Goal: Information Seeking & Learning: Learn about a topic

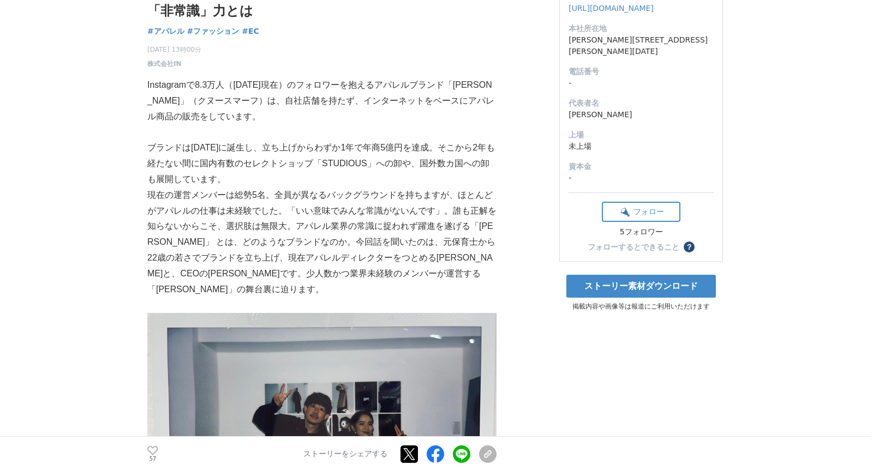
scroll to position [101, 0]
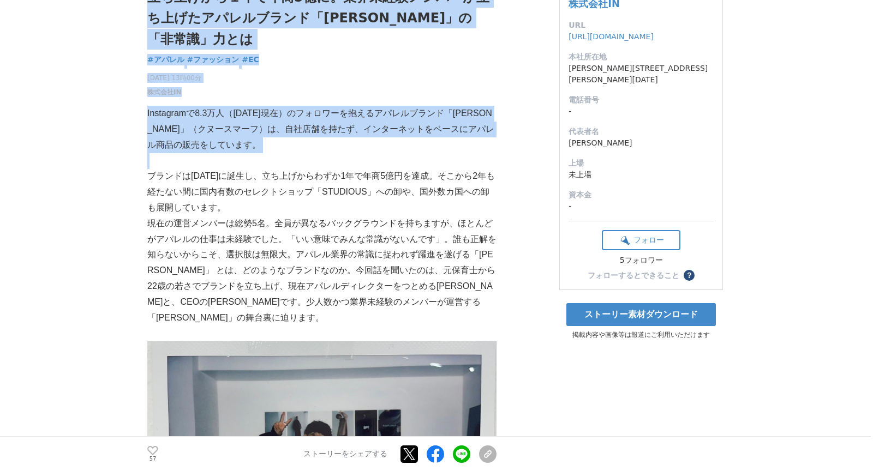
drag, startPoint x: 138, startPoint y: 114, endPoint x: 290, endPoint y: 158, distance: 158.7
click at [290, 158] on p at bounding box center [321, 161] width 349 height 16
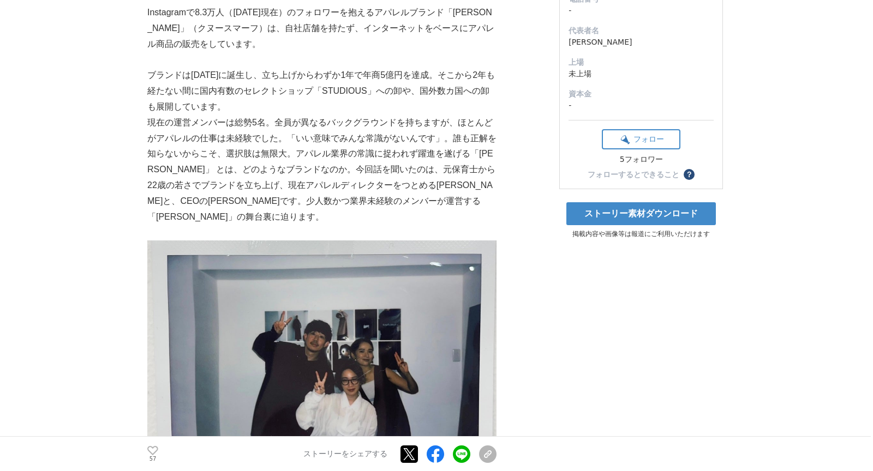
scroll to position [229, 0]
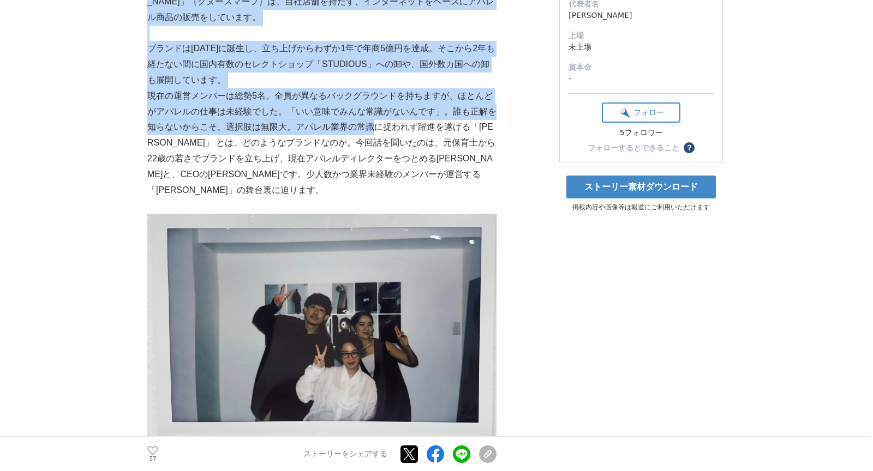
drag, startPoint x: 132, startPoint y: 52, endPoint x: 368, endPoint y: 135, distance: 250.6
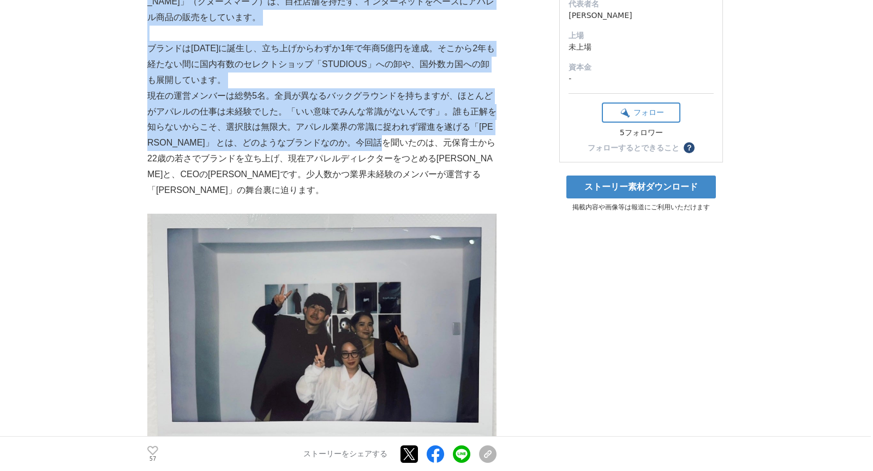
click at [358, 139] on p "現在の運営メンバーは総勢5名。全員が異なるバックグラウンドを持ちますが、ほとんどがアパレルの仕事は未経験でした。「いい意味でみんな常識がないんです」。誰も正解…" at bounding box center [321, 143] width 349 height 110
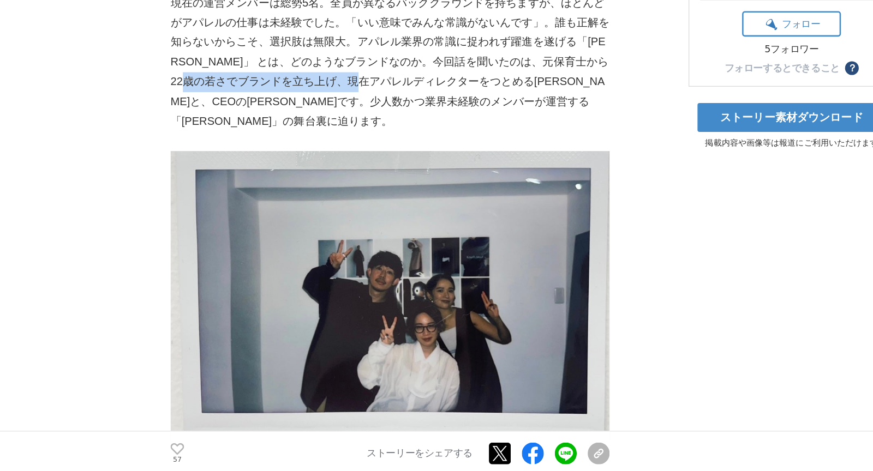
drag, startPoint x: 150, startPoint y: 158, endPoint x: 284, endPoint y: 158, distance: 134.8
click at [284, 158] on p "現在の運営メンバーは総勢5名。全員が異なるバックグラウンドを持ちますが、ほとんどがアパレルの仕事は未経験でした。「いい意味でみんな常識がないんです」。誰も正解…" at bounding box center [321, 143] width 349 height 110
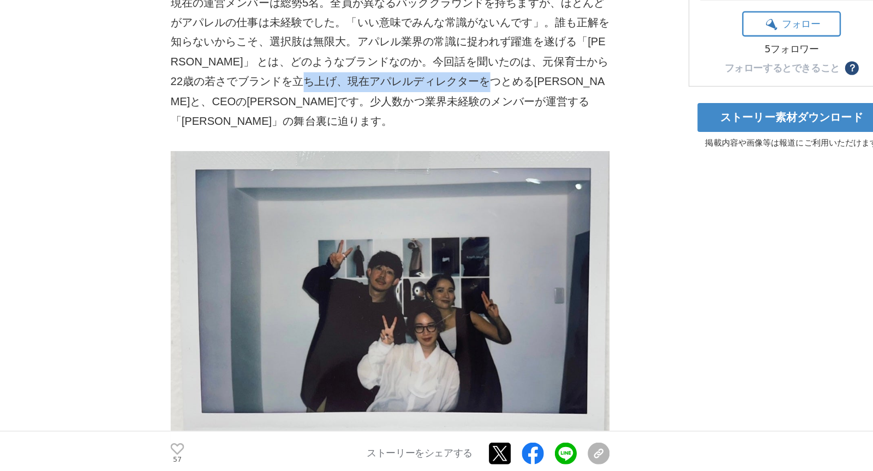
drag, startPoint x: 238, startPoint y: 158, endPoint x: 415, endPoint y: 158, distance: 176.3
click at [410, 158] on p "現在の運営メンバーは総勢5名。全員が異なるバックグラウンドを持ちますが、ほとんどがアパレルの仕事は未経験でした。「いい意味でみんな常識がないんです」。誰も正解…" at bounding box center [321, 143] width 349 height 110
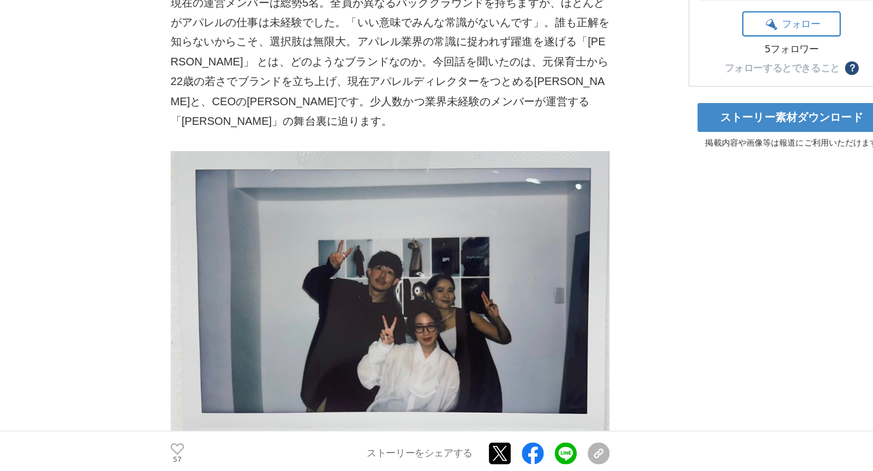
click at [415, 158] on p "現在の運営メンバーは総勢5名。全員が異なるバックグラウンドを持ちますが、ほとんどがアパレルの仕事は未経験でした。「いい意味でみんな常識がないんです」。誰も正解…" at bounding box center [321, 143] width 349 height 110
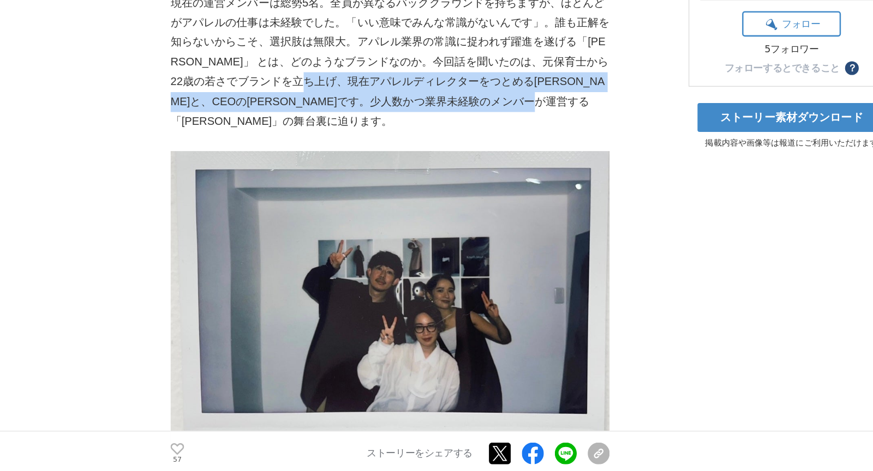
drag, startPoint x: 261, startPoint y: 161, endPoint x: 440, endPoint y: 175, distance: 179.5
click at [440, 175] on p "現在の運営メンバーは総勢5名。全員が異なるバックグラウンドを持ちますが、ほとんどがアパレルの仕事は未経験でした。「いい意味でみんな常識がないんです」。誰も正解…" at bounding box center [321, 143] width 349 height 110
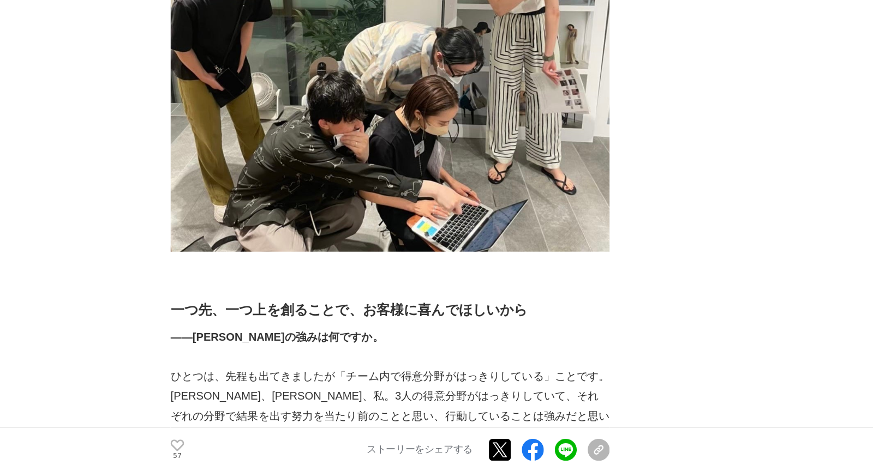
scroll to position [3120, 0]
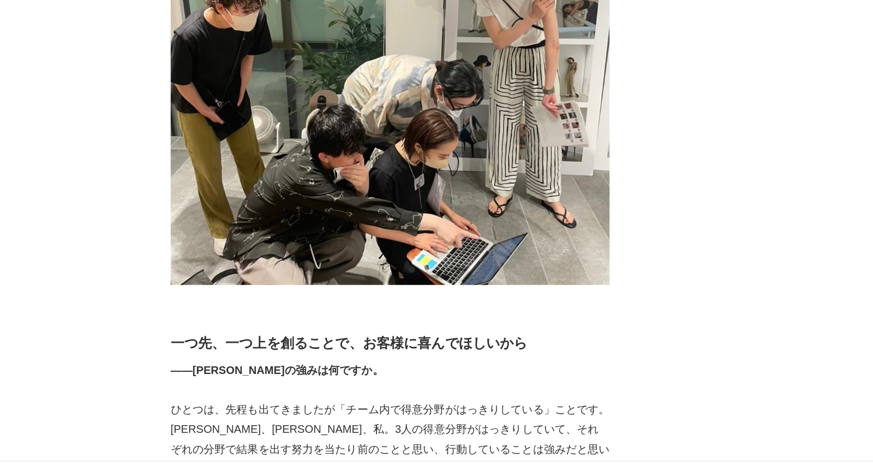
drag, startPoint x: 284, startPoint y: 136, endPoint x: 333, endPoint y: 135, distance: 48.6
click at [333, 49] on p "立ち上げ当初に全員がうまくいかない経験をしているのですが、その経験が私たち、ひいてはブランドにとっての「転機」だったのかなと思います。[PERSON_NAME…" at bounding box center [321, 9] width 349 height 79
copy p "[PERSON_NAME]"
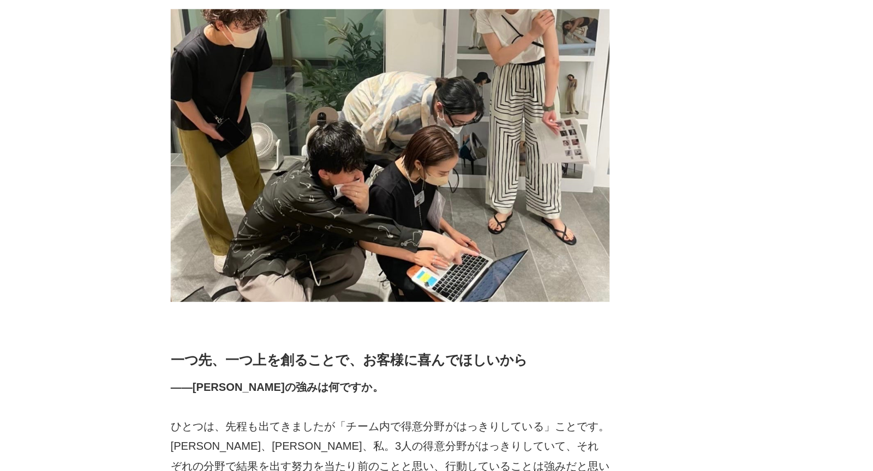
drag, startPoint x: 159, startPoint y: 76, endPoint x: 545, endPoint y: 76, distance: 385.8
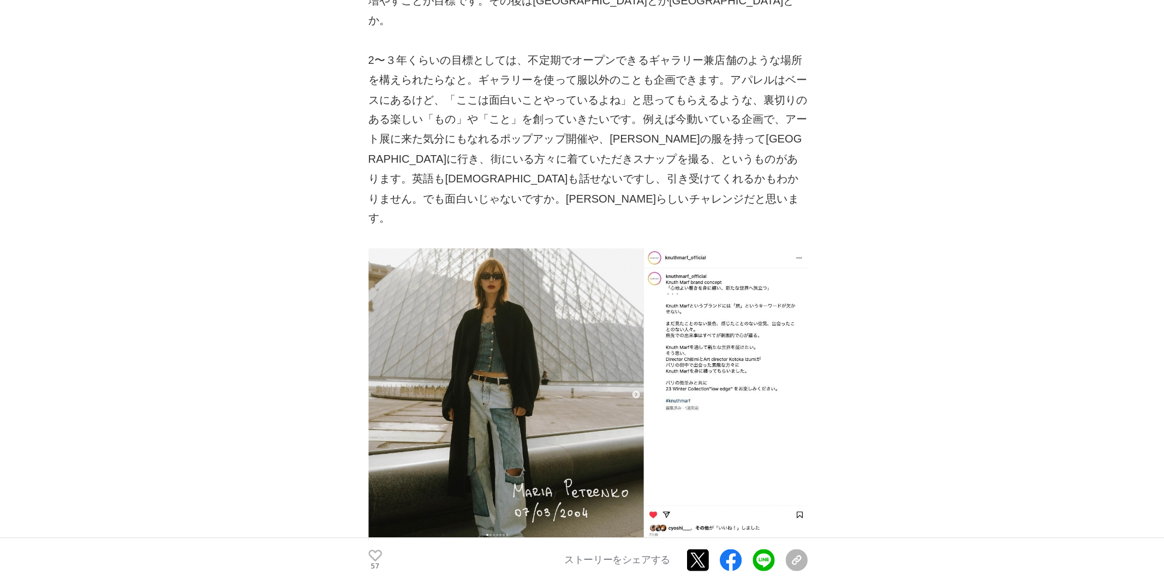
scroll to position [5087, 0]
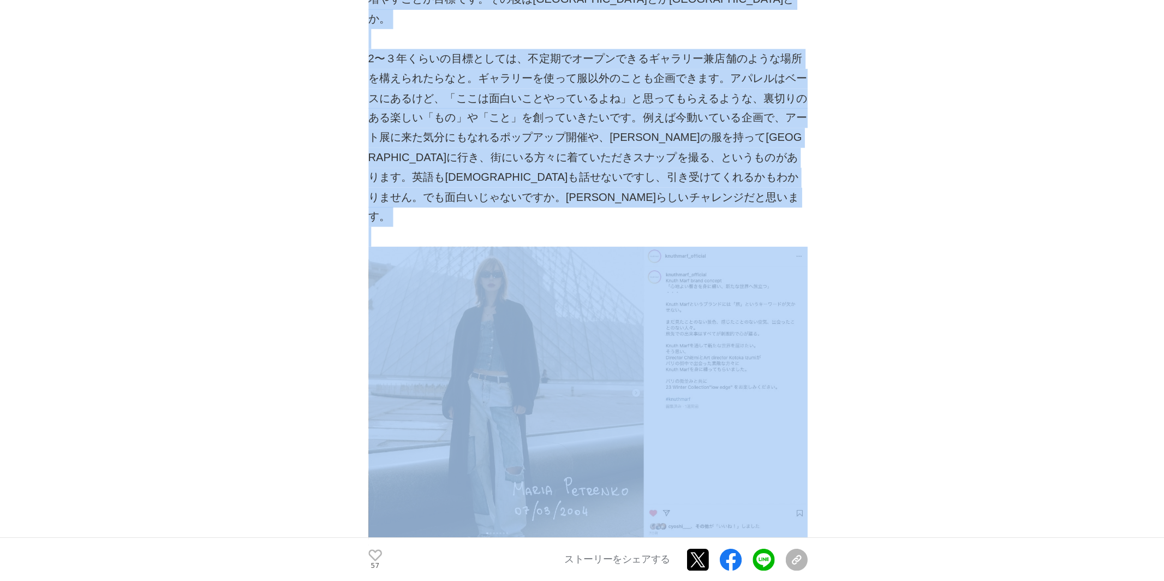
drag, startPoint x: 278, startPoint y: 241, endPoint x: 581, endPoint y: 375, distance: 331.3
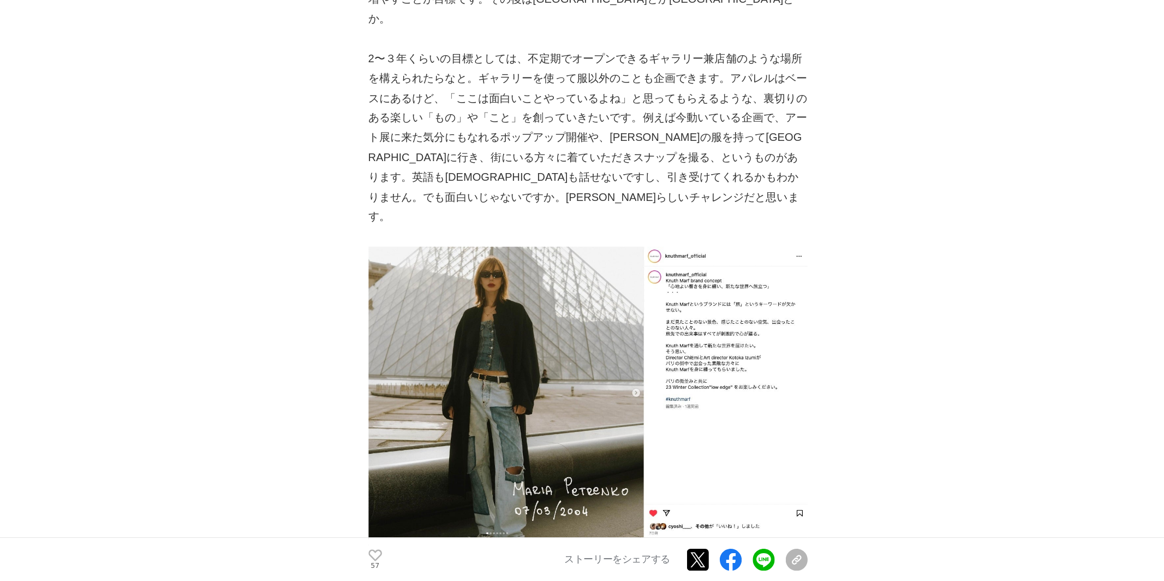
click at [551, 299] on p "2〜３年くらいの目標としては、不定期でオープンできるギャラリー兼店舗のような場所を構えられたらなと。ギャラリーを使って服以外のことも企画できます。アパレルはベ…" at bounding box center [467, 228] width 349 height 141
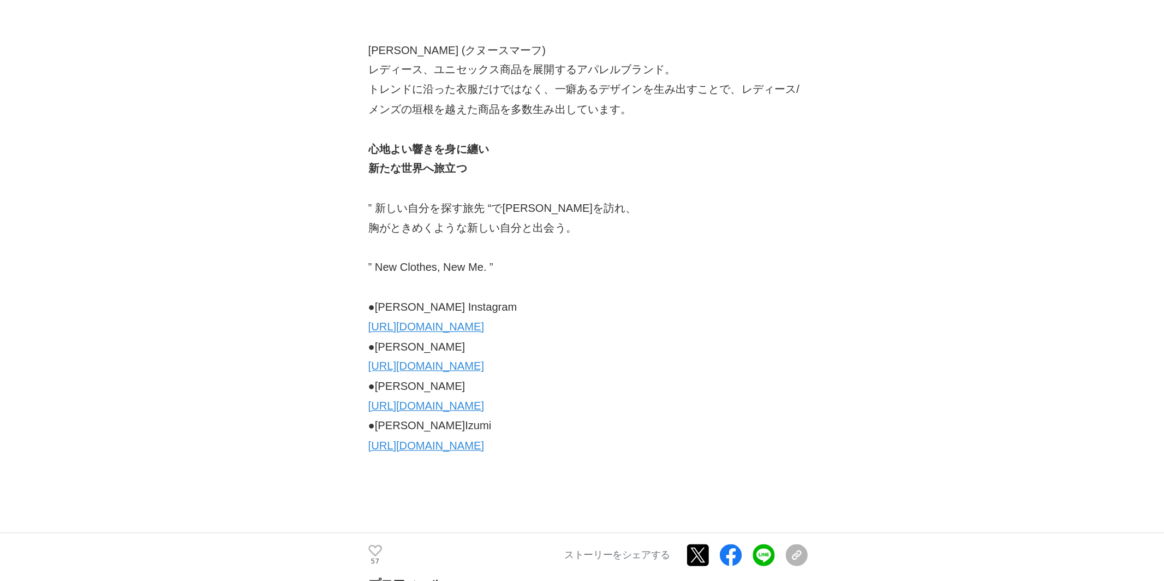
scroll to position [6014, 0]
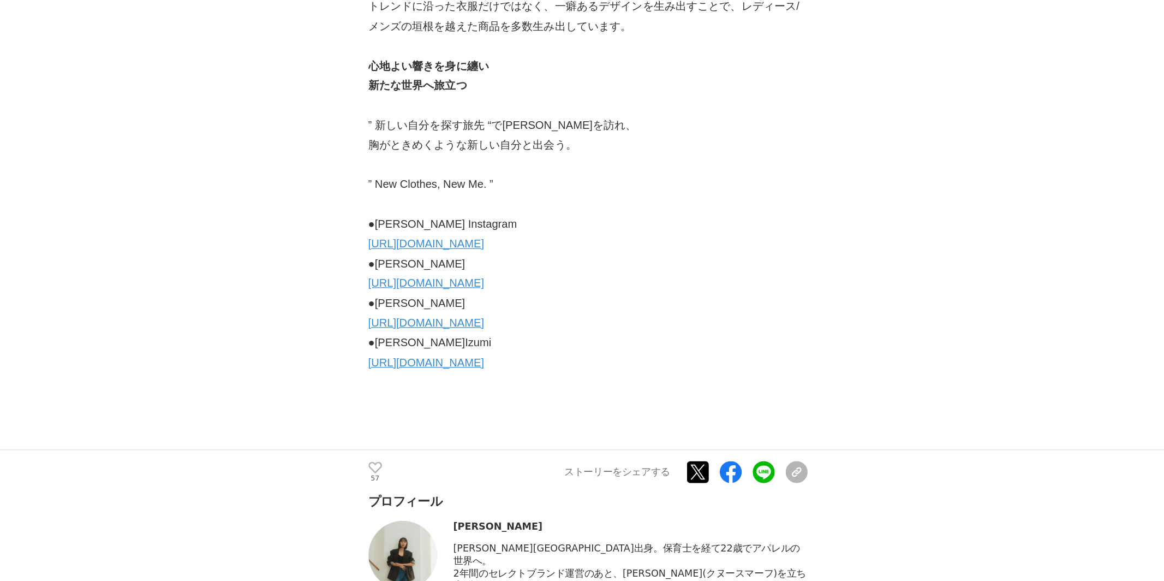
click at [385, 317] on link "[URL][DOMAIN_NAME]" at bounding box center [339, 312] width 92 height 9
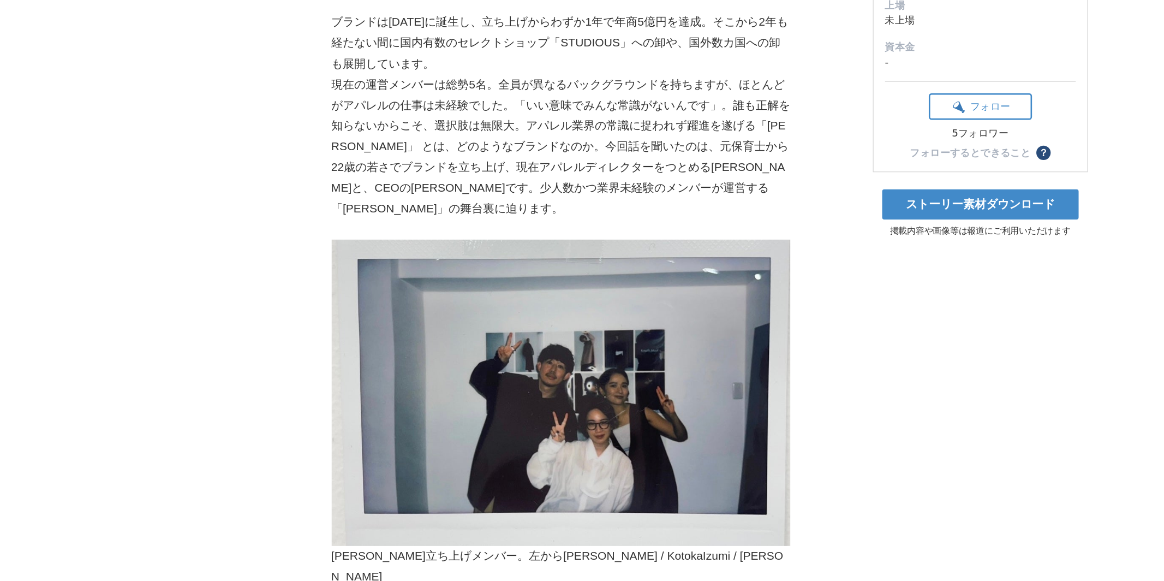
scroll to position [0, 0]
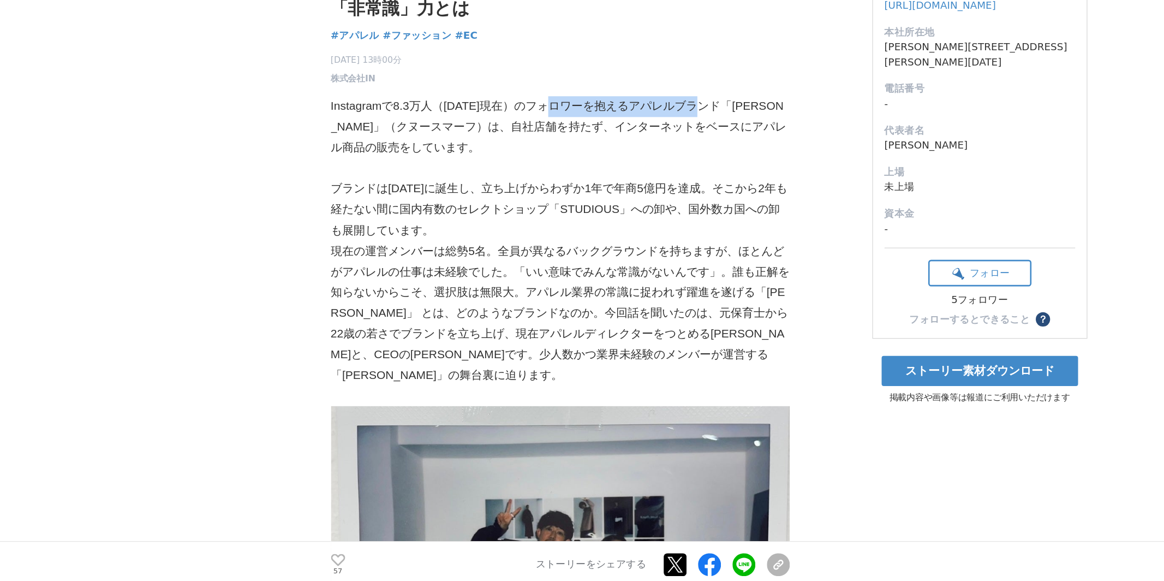
drag, startPoint x: 458, startPoint y: 217, endPoint x: 622, endPoint y: 217, distance: 164.3
click at [596, 217] on p "Instagramで8.3万人（[DATE]現在）のフォロワーを抱えるアパレルブランド「[PERSON_NAME]」（クヌースマーフ）は、自社店舗を持たず、イ…" at bounding box center [467, 230] width 349 height 47
click at [622, 217] on p "Instagramで8.3万人（[DATE]現在）のフォロワーを抱えるアパレルブランド「[PERSON_NAME]」（クヌースマーフ）は、自社店舗を持たず、イ…" at bounding box center [467, 230] width 349 height 47
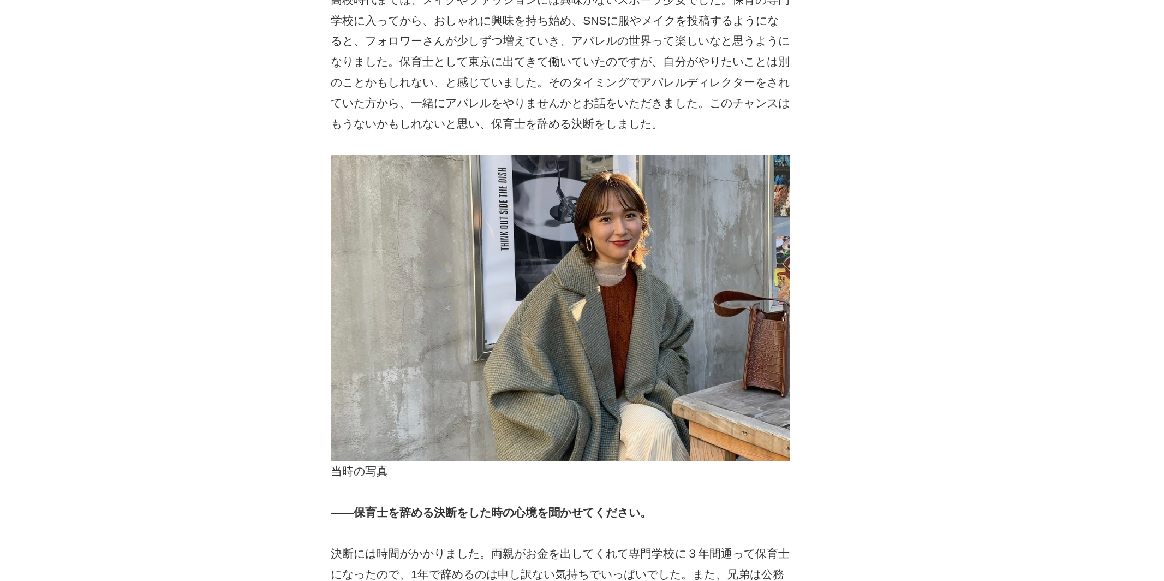
scroll to position [730, 0]
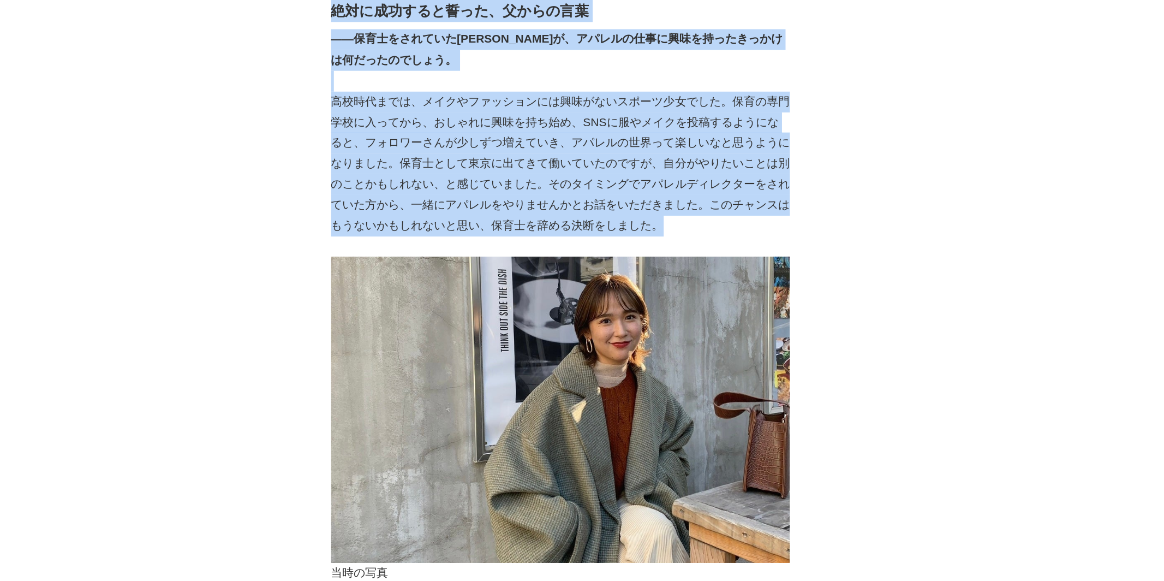
drag, startPoint x: 291, startPoint y: 57, endPoint x: 580, endPoint y: 161, distance: 306.7
click at [580, 161] on p "高校時代までは、メイクやファッションには興味がないスポーツ少女でした。保育の専門学校に入ってから、おしゃれに興味を持ち始め、SNSに服やメイクを投稿するように…" at bounding box center [467, 125] width 349 height 110
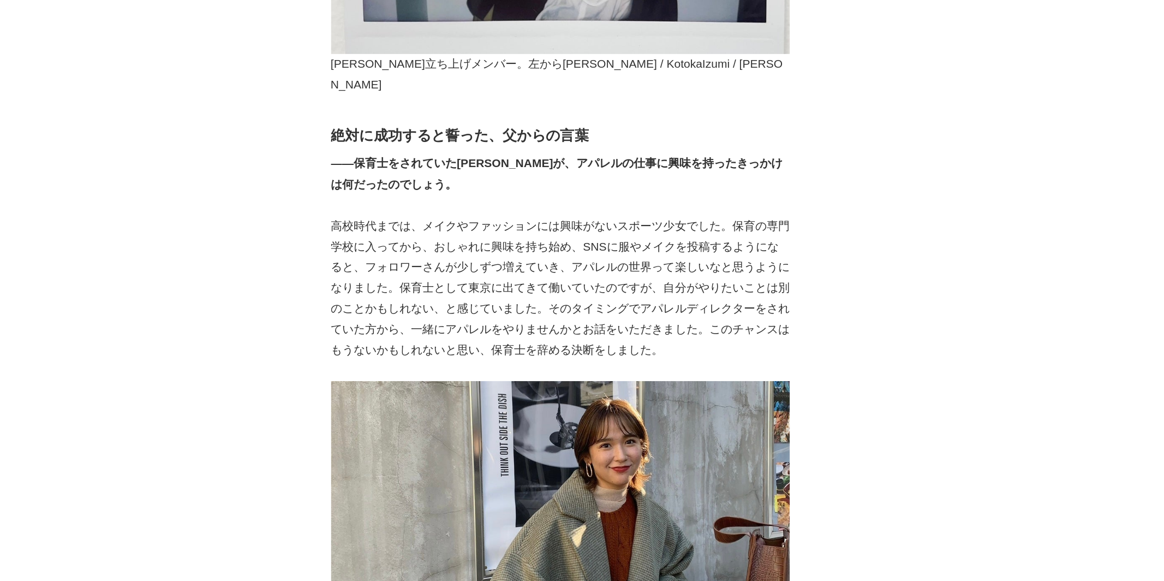
scroll to position [0, 0]
